Goal: Task Accomplishment & Management: Manage account settings

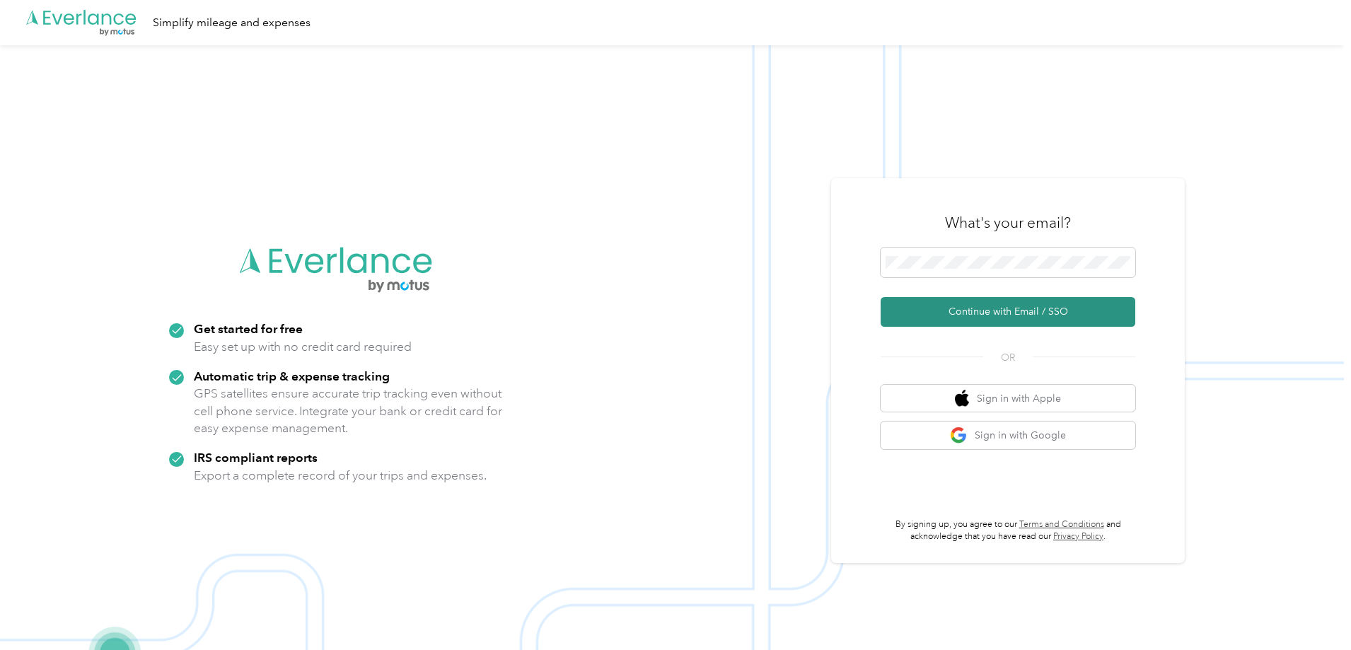
click at [929, 308] on button "Continue with Email / SSO" at bounding box center [1008, 312] width 255 height 30
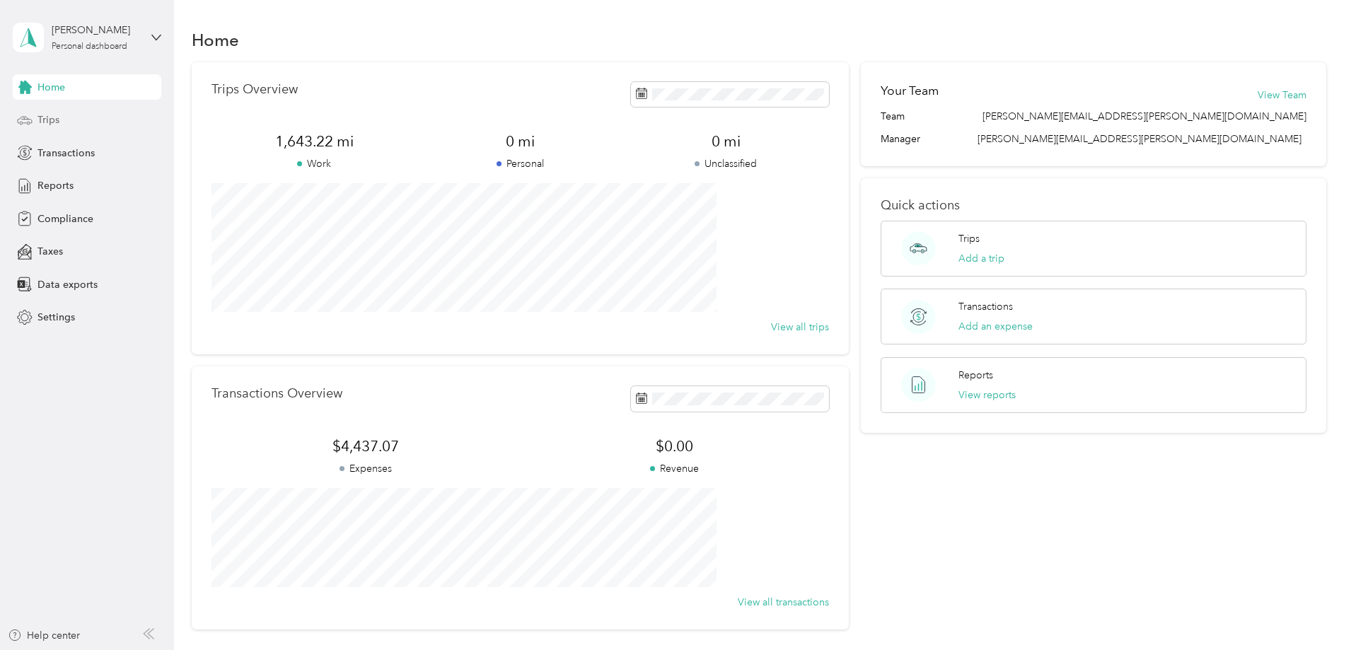
click at [36, 120] on div "Trips" at bounding box center [87, 120] width 149 height 25
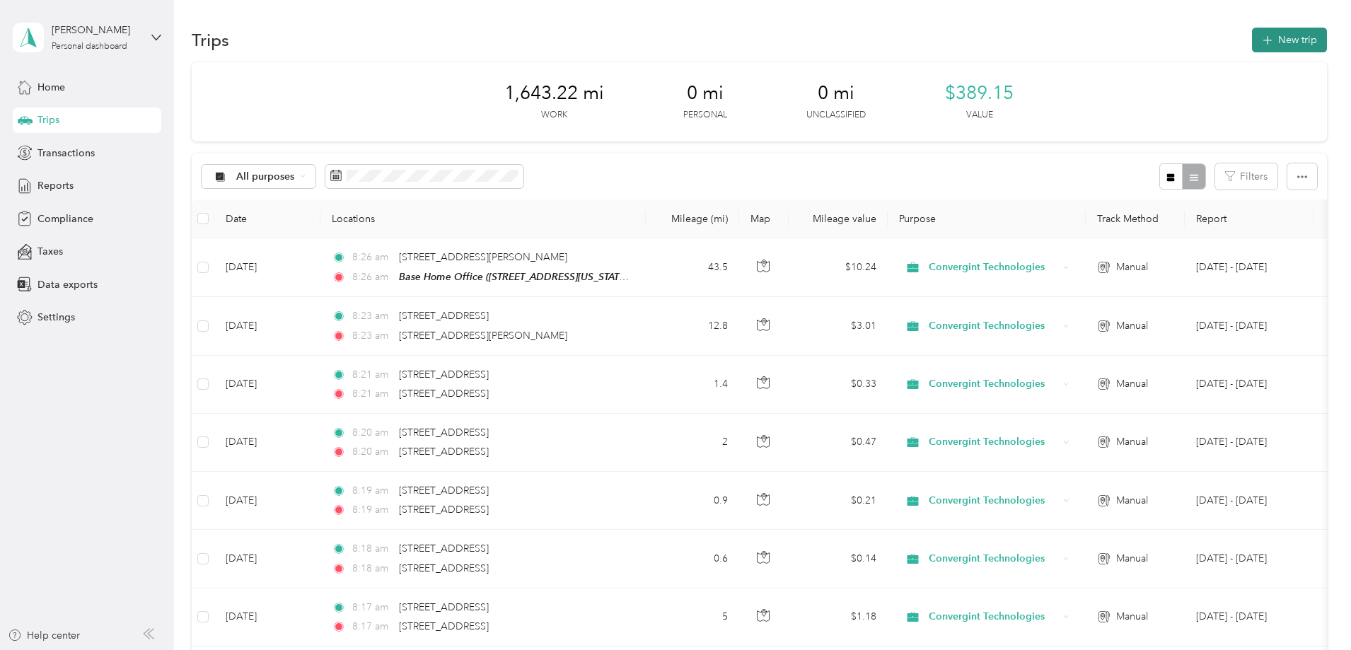
click at [1252, 42] on button "New trip" at bounding box center [1289, 40] width 75 height 25
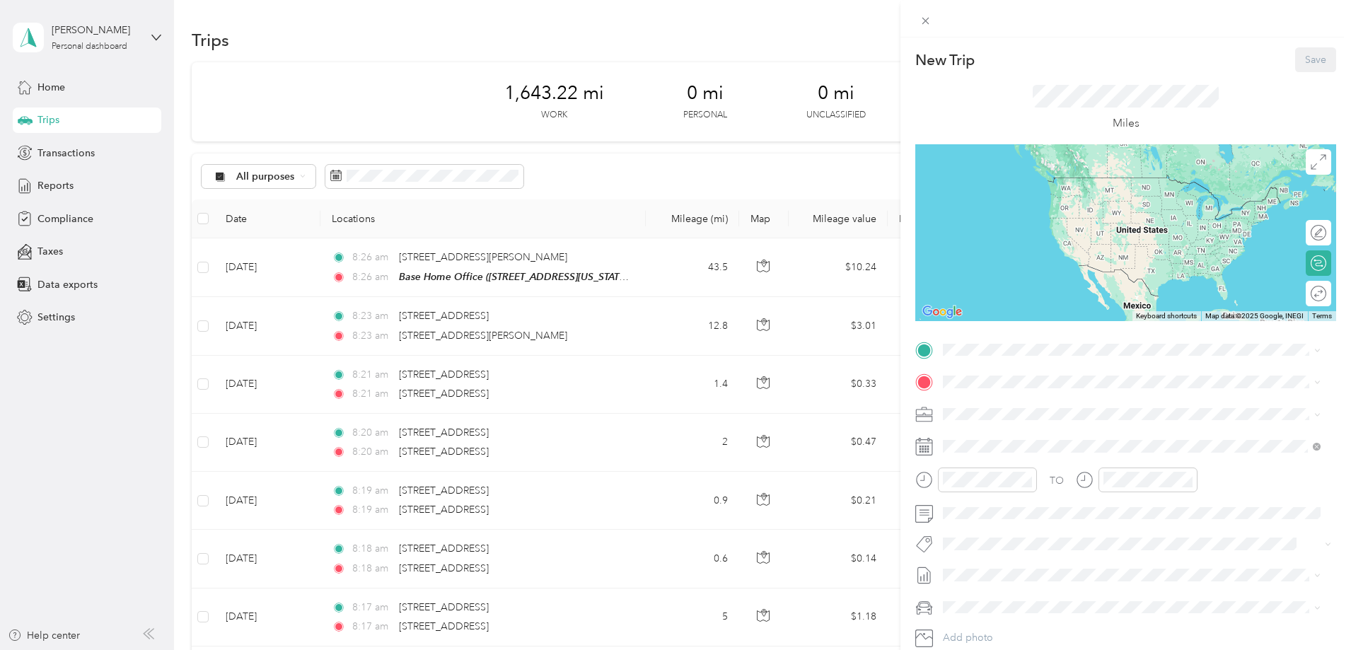
click at [1014, 409] on div "Base Home Office [STREET_ADDRESS][US_STATE]" at bounding box center [1041, 414] width 142 height 30
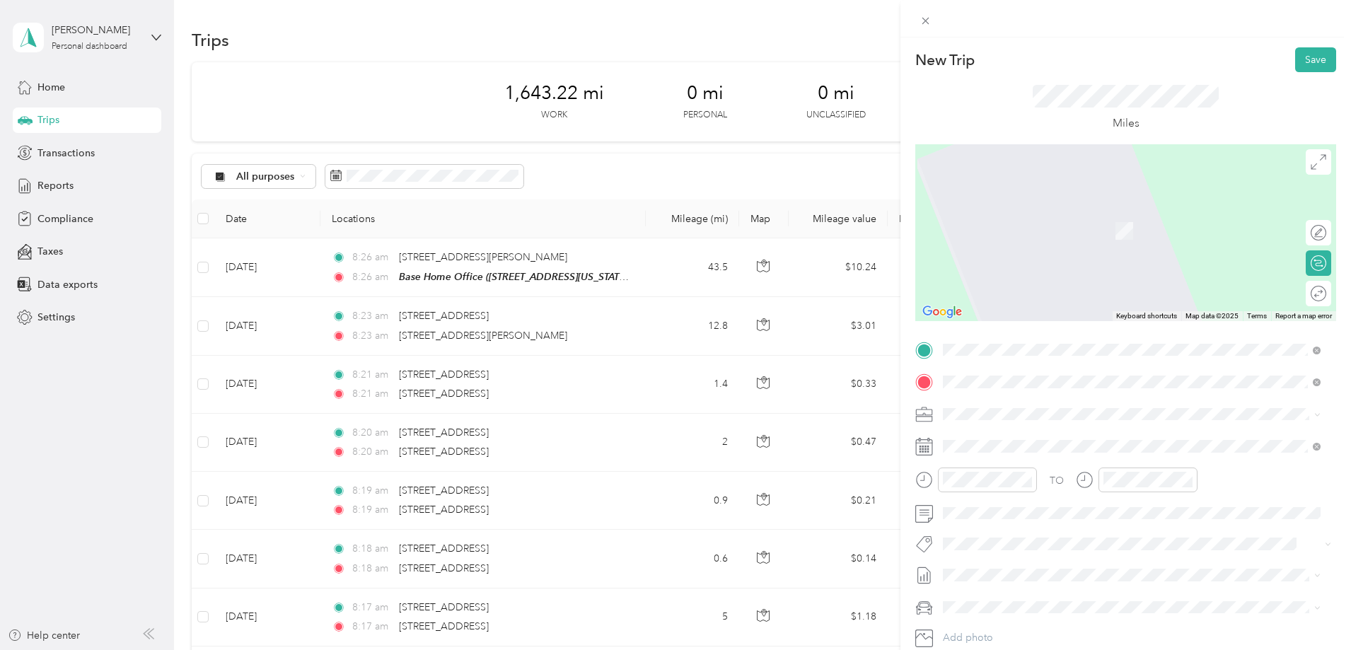
click at [1011, 439] on span "[STREET_ADDRESS][US_STATE]" at bounding box center [1041, 433] width 142 height 13
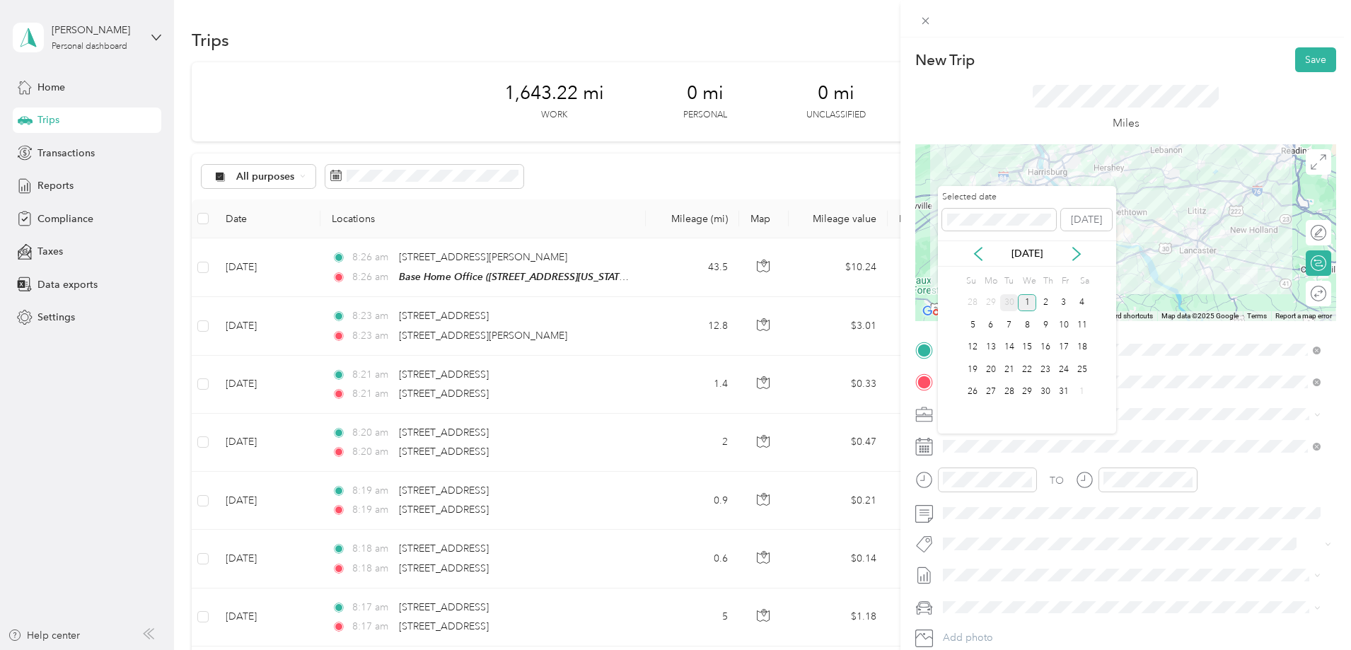
click at [1012, 304] on div "30" at bounding box center [1009, 303] width 18 height 18
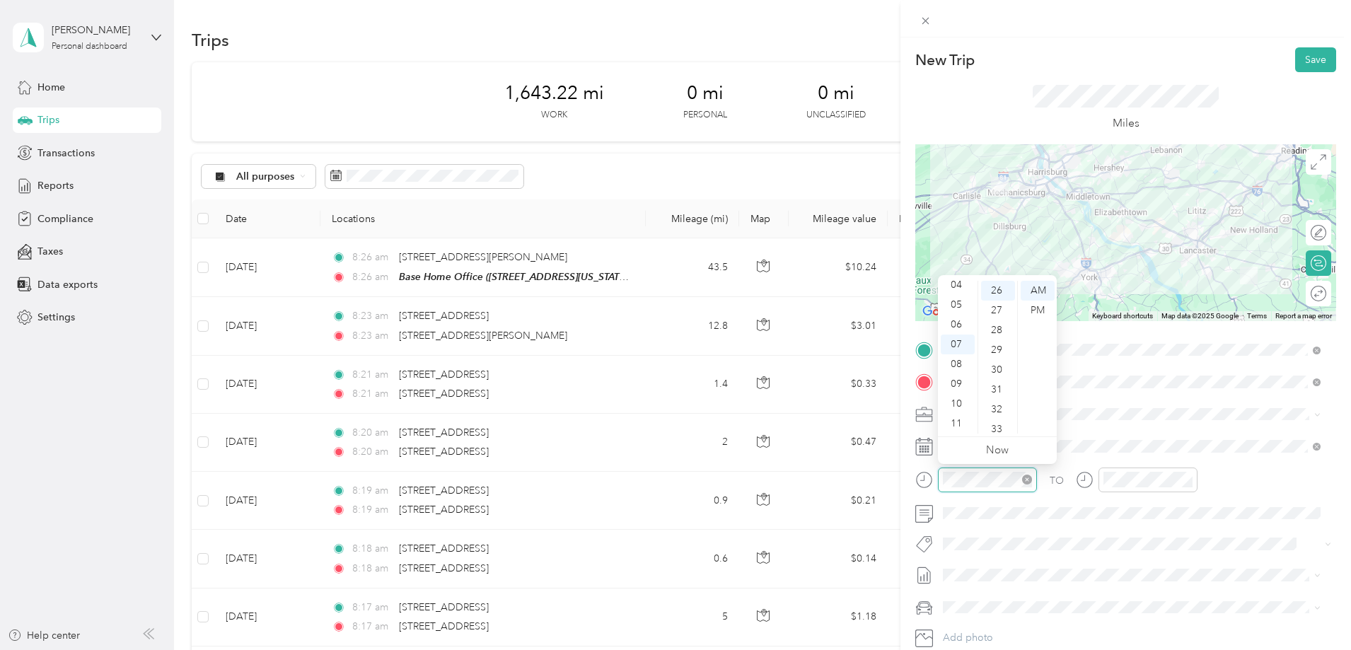
scroll to position [515, 0]
click at [958, 382] on div "09" at bounding box center [958, 384] width 34 height 20
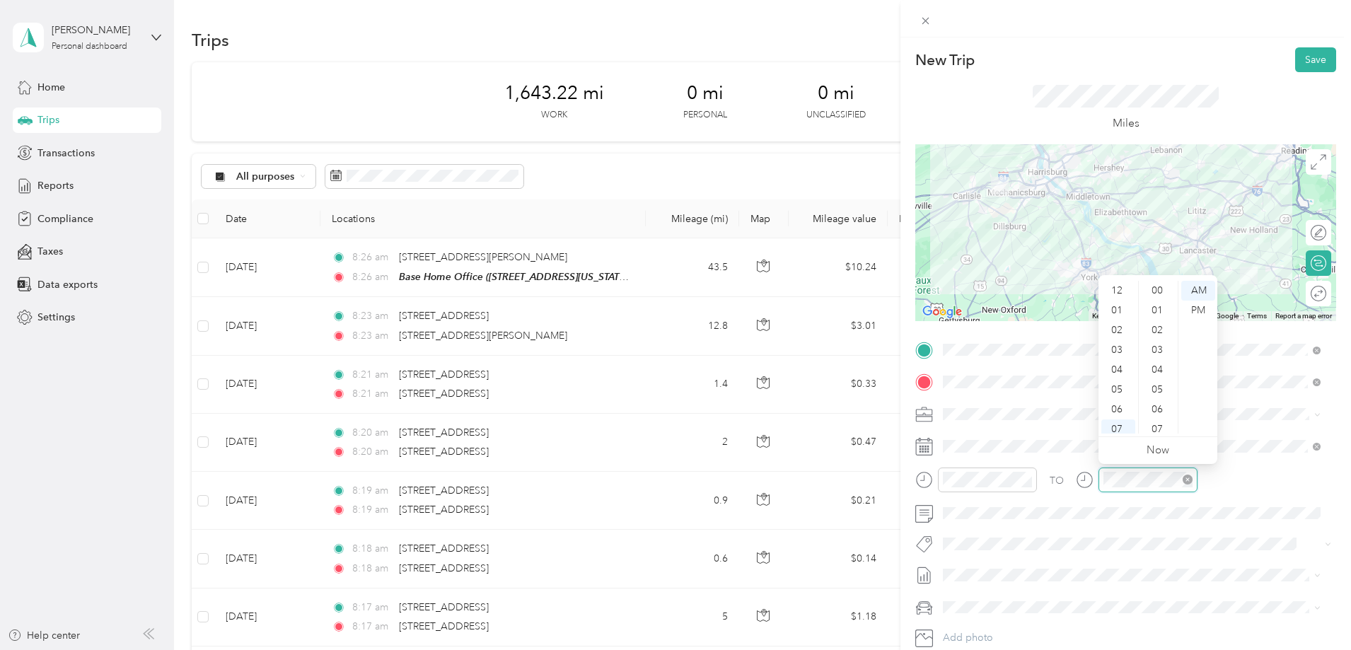
scroll to position [85, 0]
click at [1117, 421] on div "11" at bounding box center [1119, 424] width 34 height 20
click at [1302, 61] on button "Save" at bounding box center [1315, 59] width 41 height 25
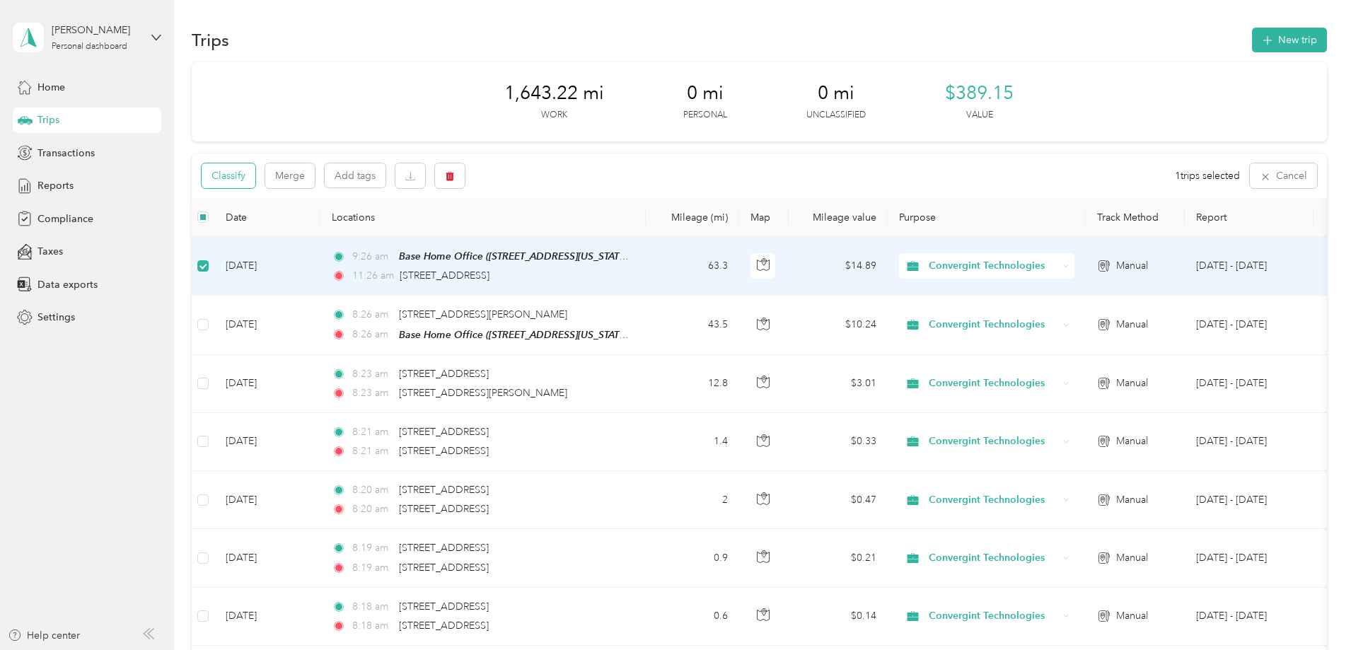
click at [255, 181] on button "Classify" at bounding box center [229, 175] width 54 height 25
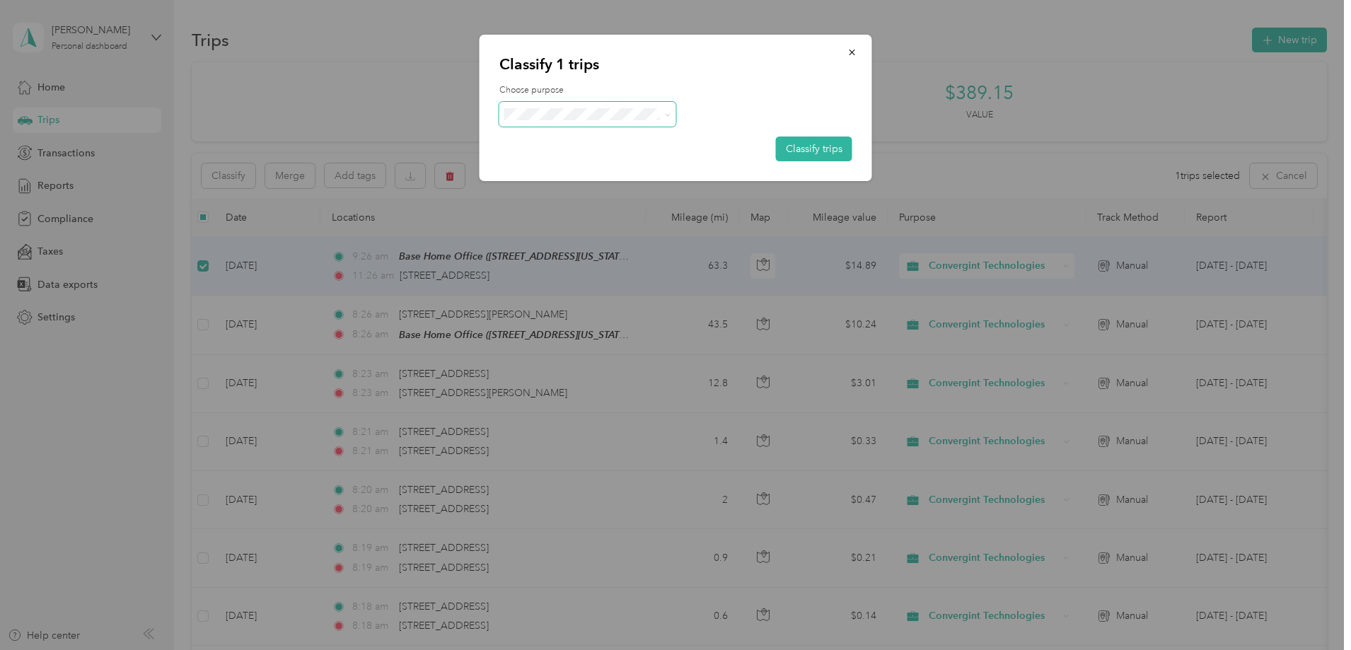
click at [660, 117] on span at bounding box center [664, 114] width 11 height 15
click at [666, 114] on icon at bounding box center [667, 115] width 6 height 6
click at [850, 57] on icon "button" at bounding box center [853, 52] width 10 height 10
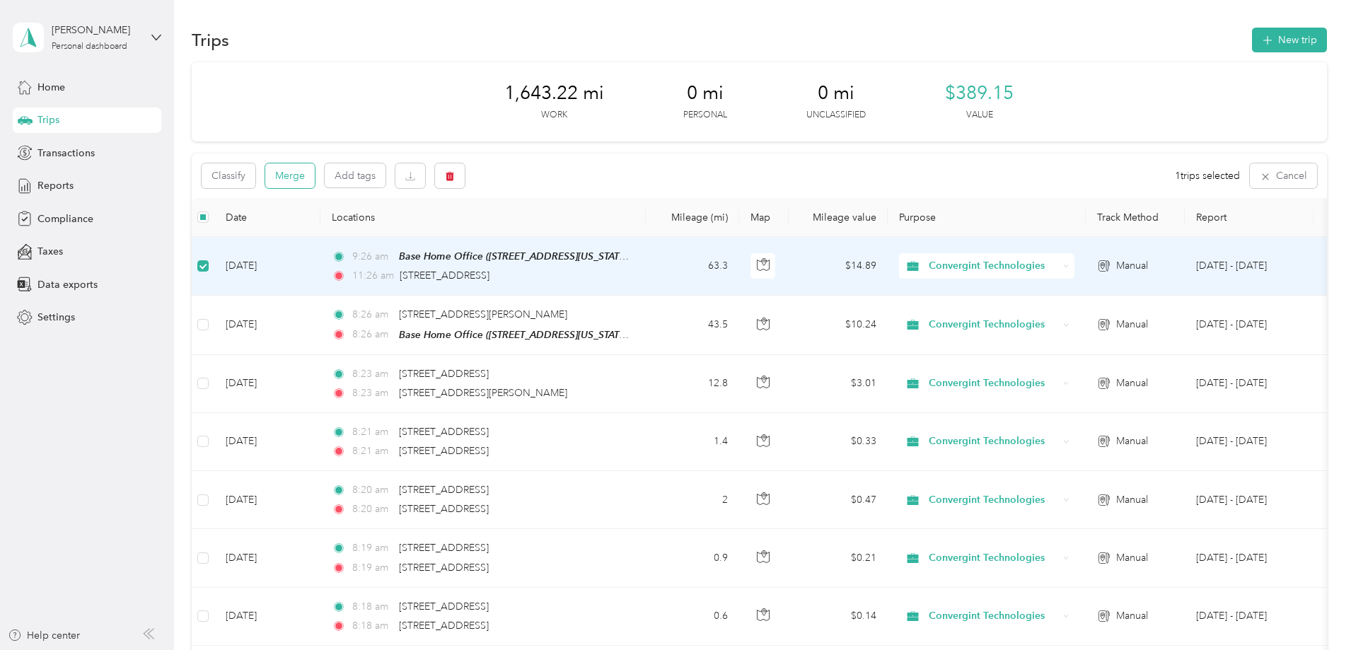
click at [315, 176] on button "Merge" at bounding box center [290, 175] width 50 height 25
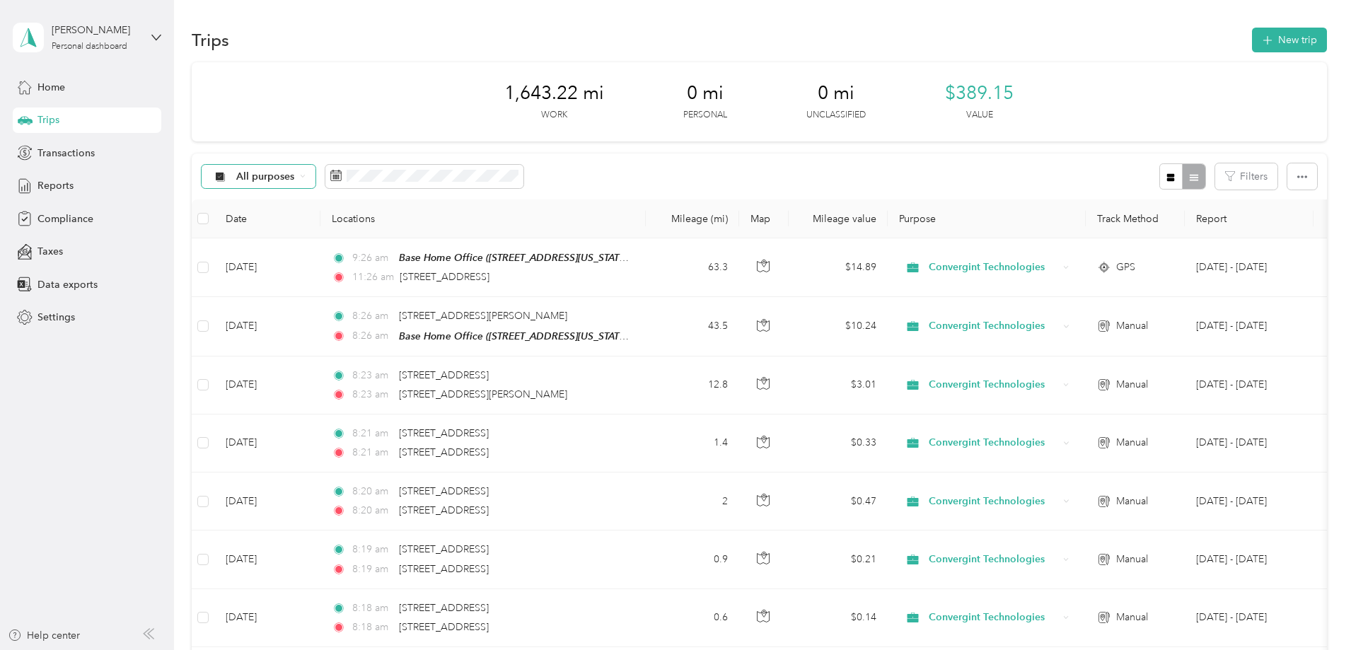
click at [306, 177] on icon at bounding box center [303, 176] width 6 height 6
click at [374, 249] on span "Convergint Technologies" at bounding box center [389, 251] width 116 height 15
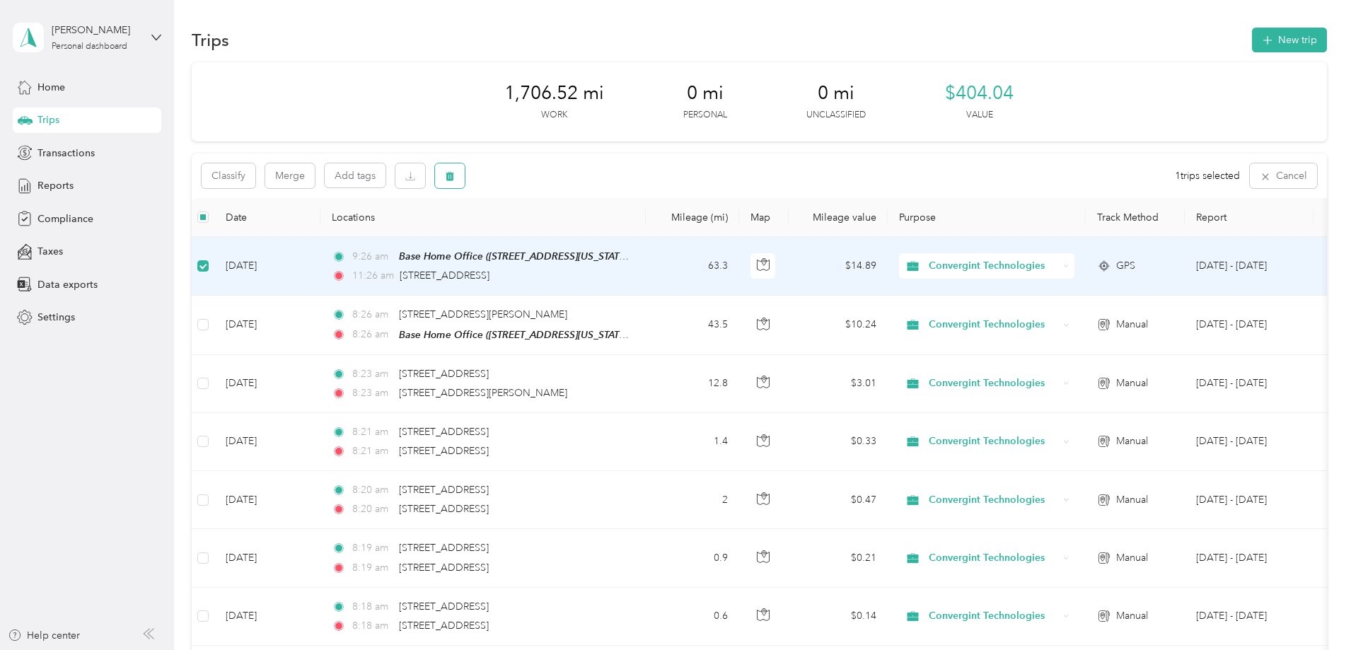
click at [454, 179] on icon "button" at bounding box center [450, 176] width 8 height 9
click at [652, 236] on button "Yes" at bounding box center [650, 235] width 28 height 23
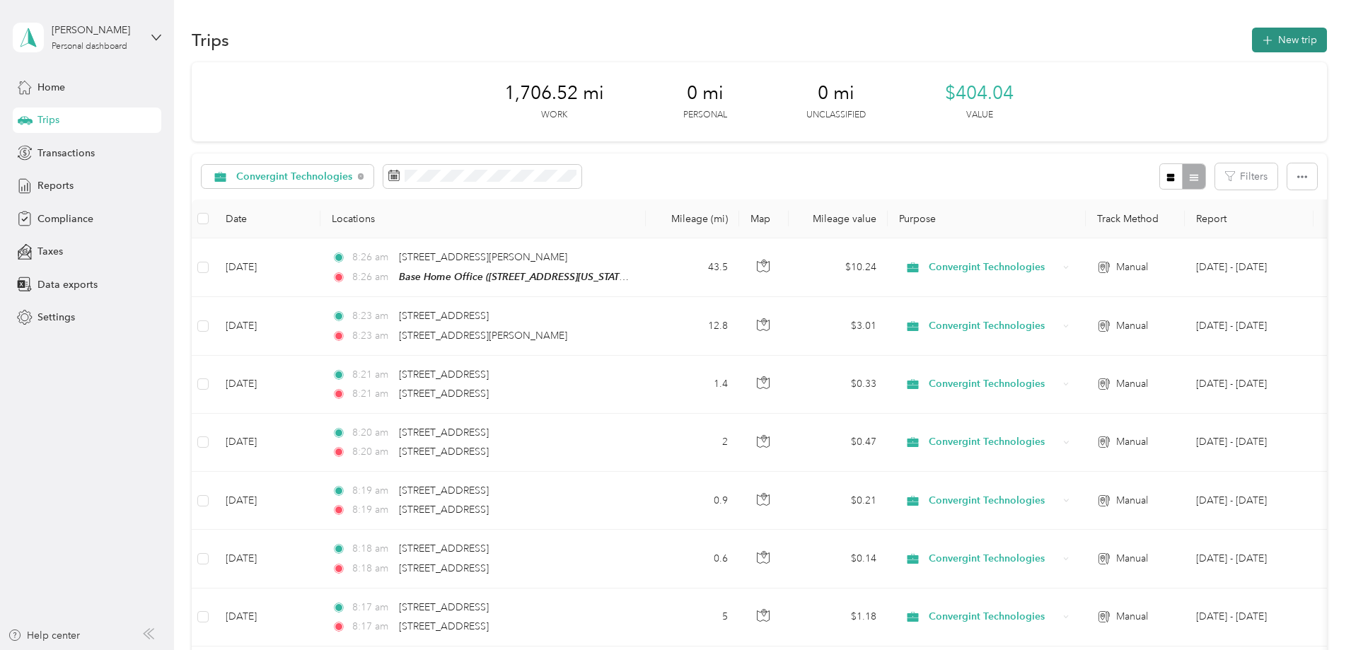
click at [1252, 40] on button "New trip" at bounding box center [1289, 40] width 75 height 25
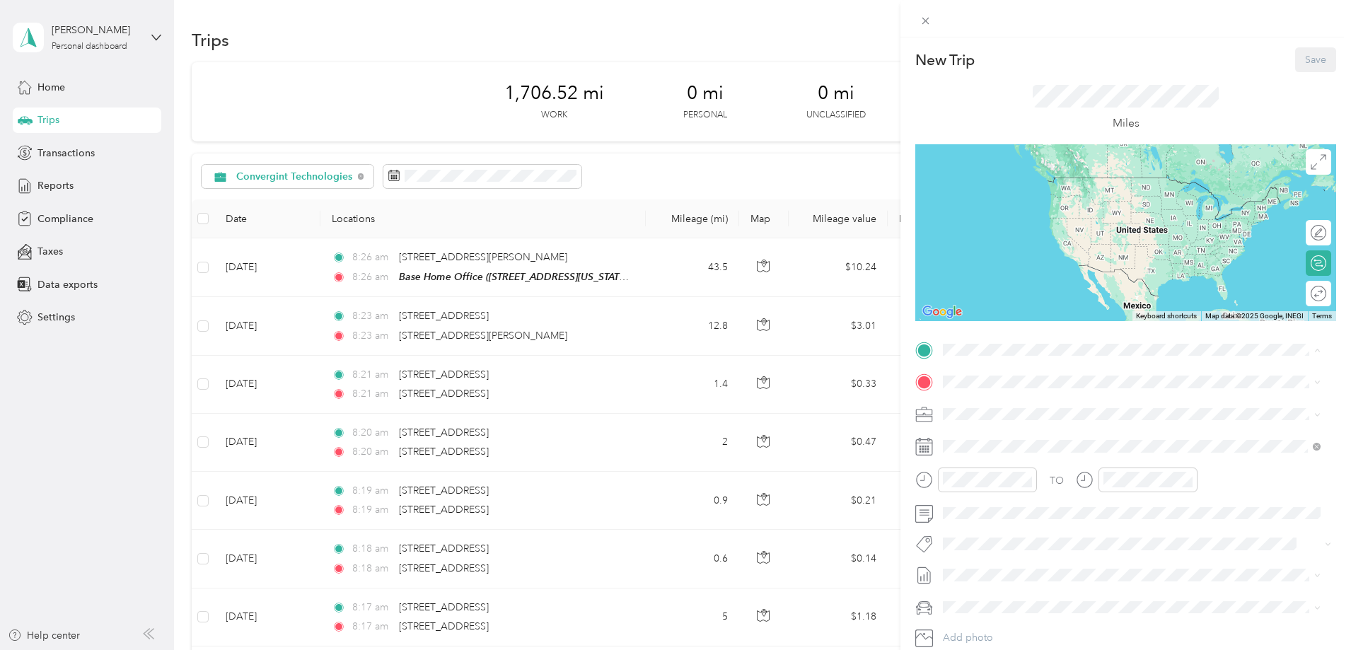
click at [993, 413] on div "Base Home Office [STREET_ADDRESS][US_STATE]" at bounding box center [1041, 415] width 142 height 30
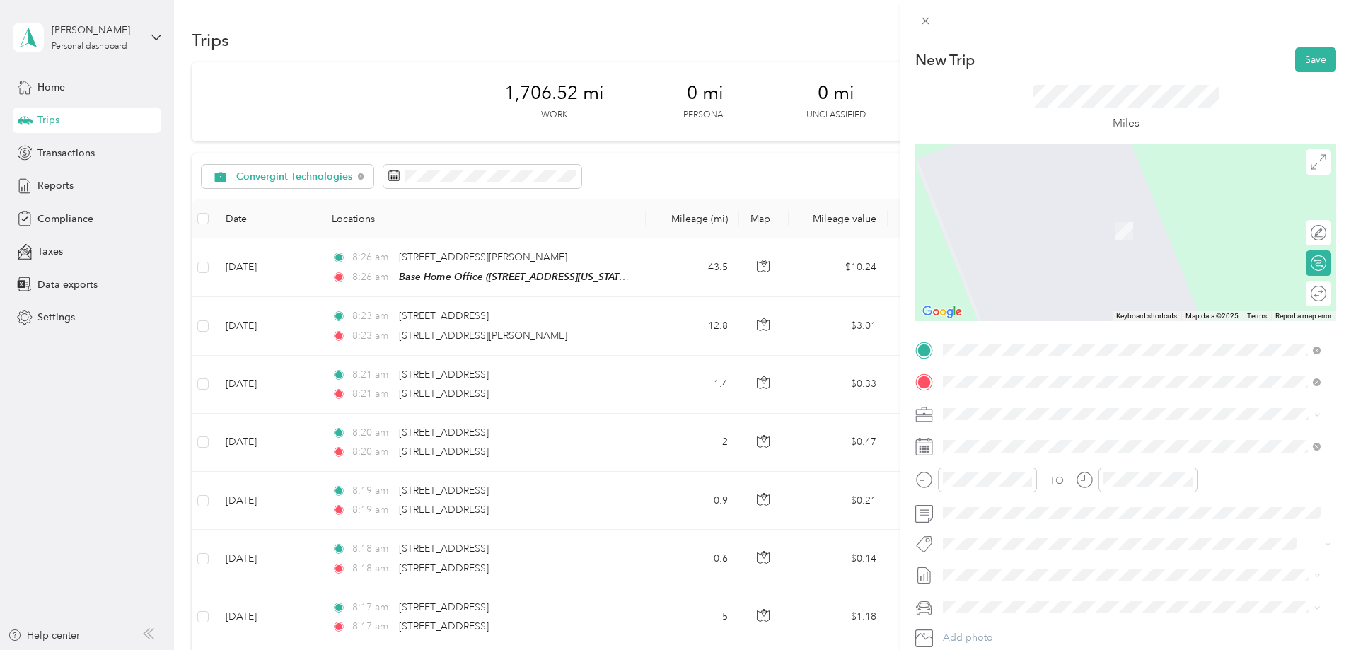
click at [1025, 439] on span "[STREET_ADDRESS][US_STATE]" at bounding box center [1041, 433] width 142 height 13
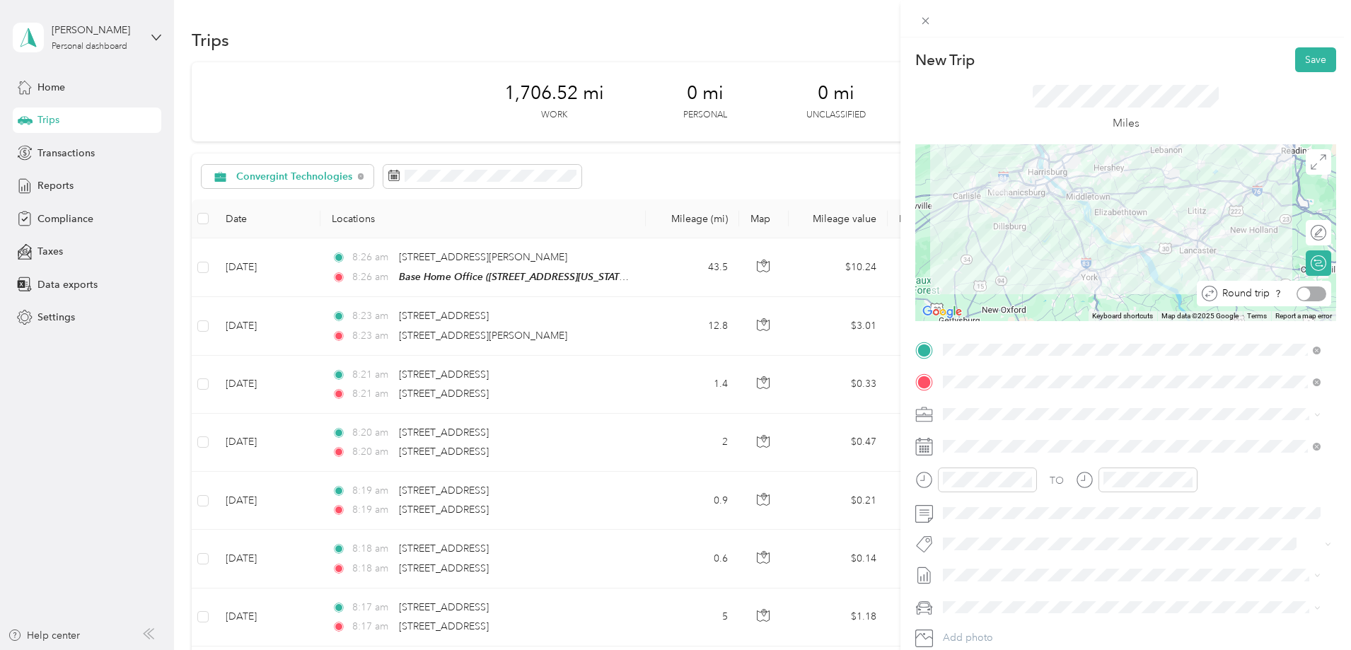
click at [1308, 295] on div at bounding box center [1312, 294] width 30 height 15
click at [1306, 59] on button "Save" at bounding box center [1315, 59] width 41 height 25
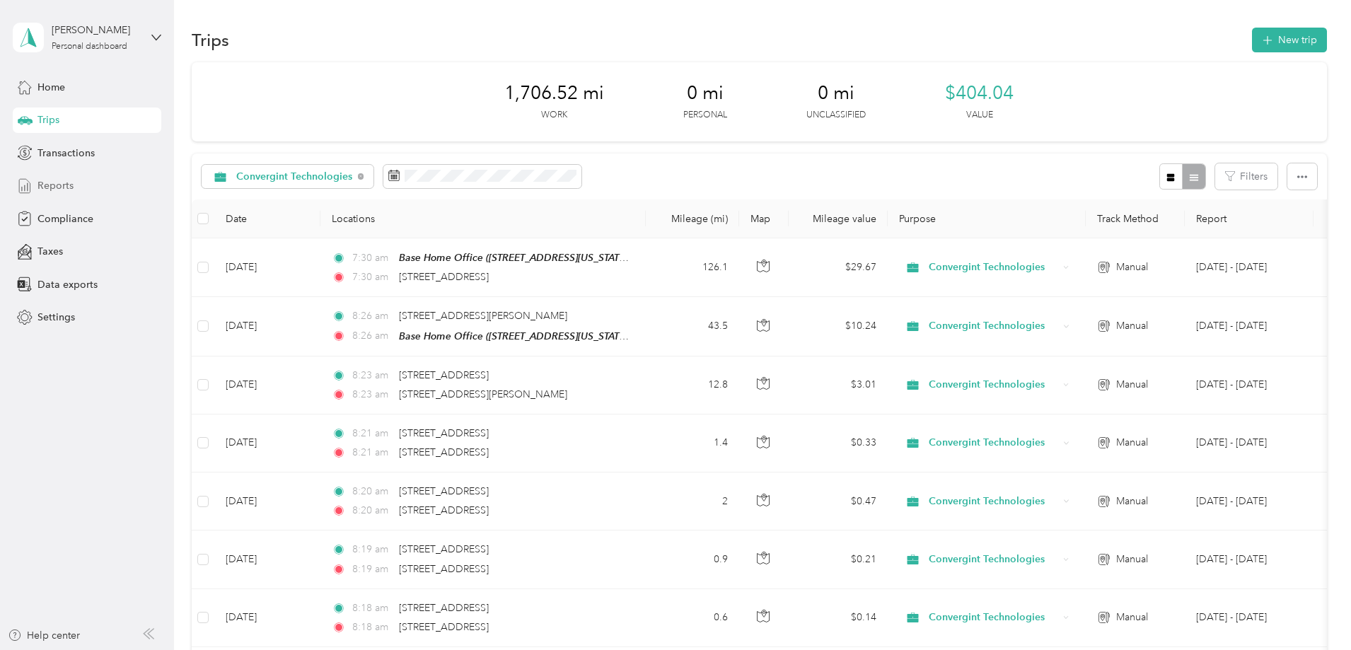
click at [57, 186] on span "Reports" at bounding box center [55, 185] width 36 height 15
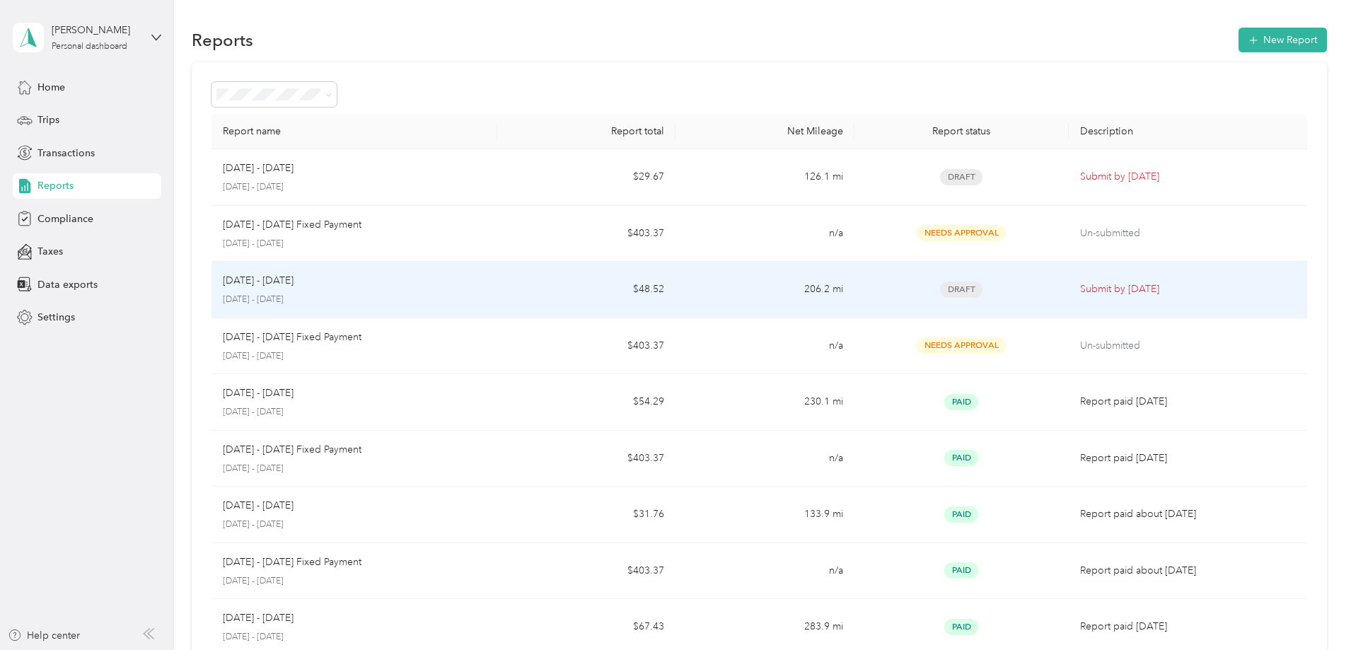
click at [582, 294] on td "$48.52" at bounding box center [586, 290] width 178 height 57
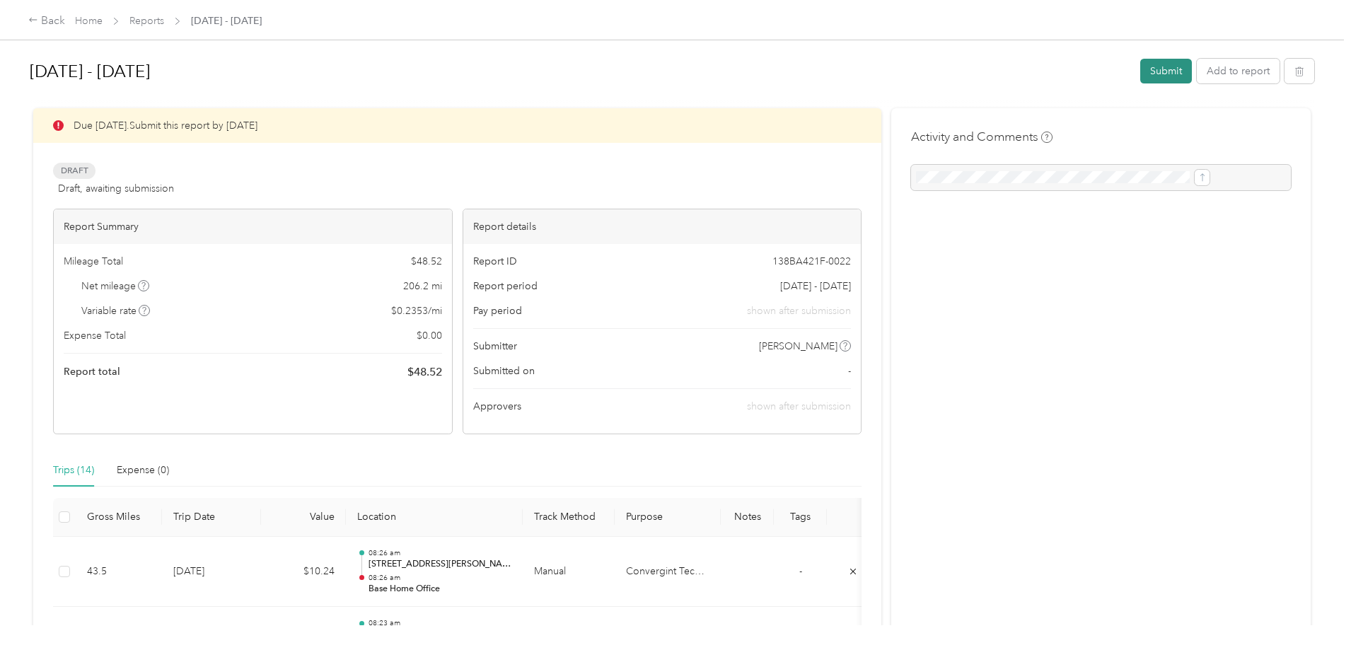
click at [1141, 72] on button "Submit" at bounding box center [1167, 71] width 52 height 25
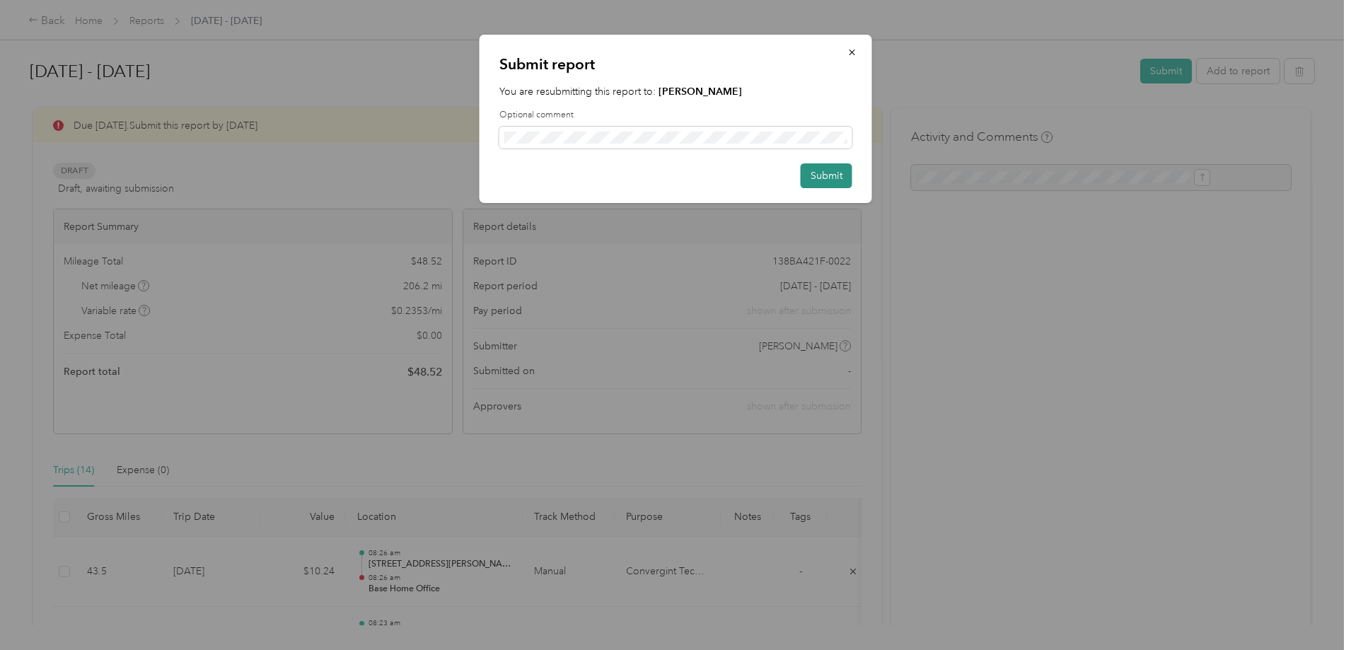
click at [837, 171] on button "Submit" at bounding box center [827, 175] width 52 height 25
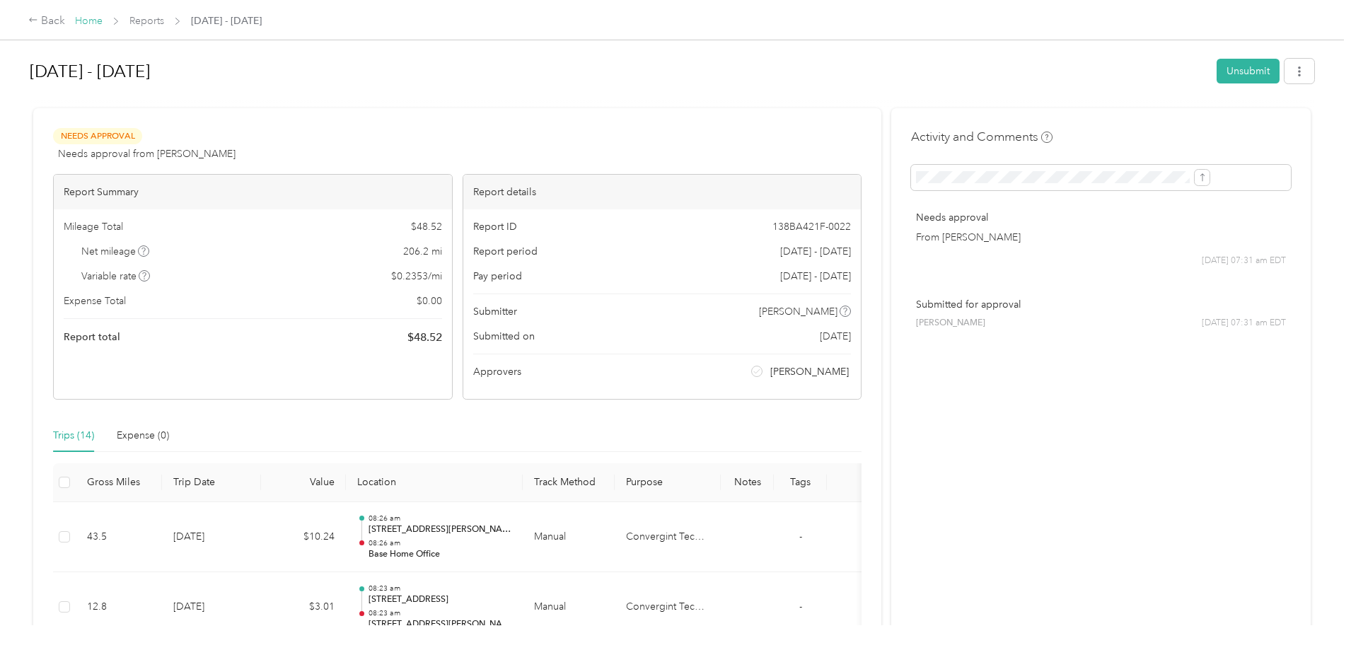
click at [103, 21] on link "Home" at bounding box center [89, 21] width 28 height 12
